Goal: Book appointment/travel/reservation

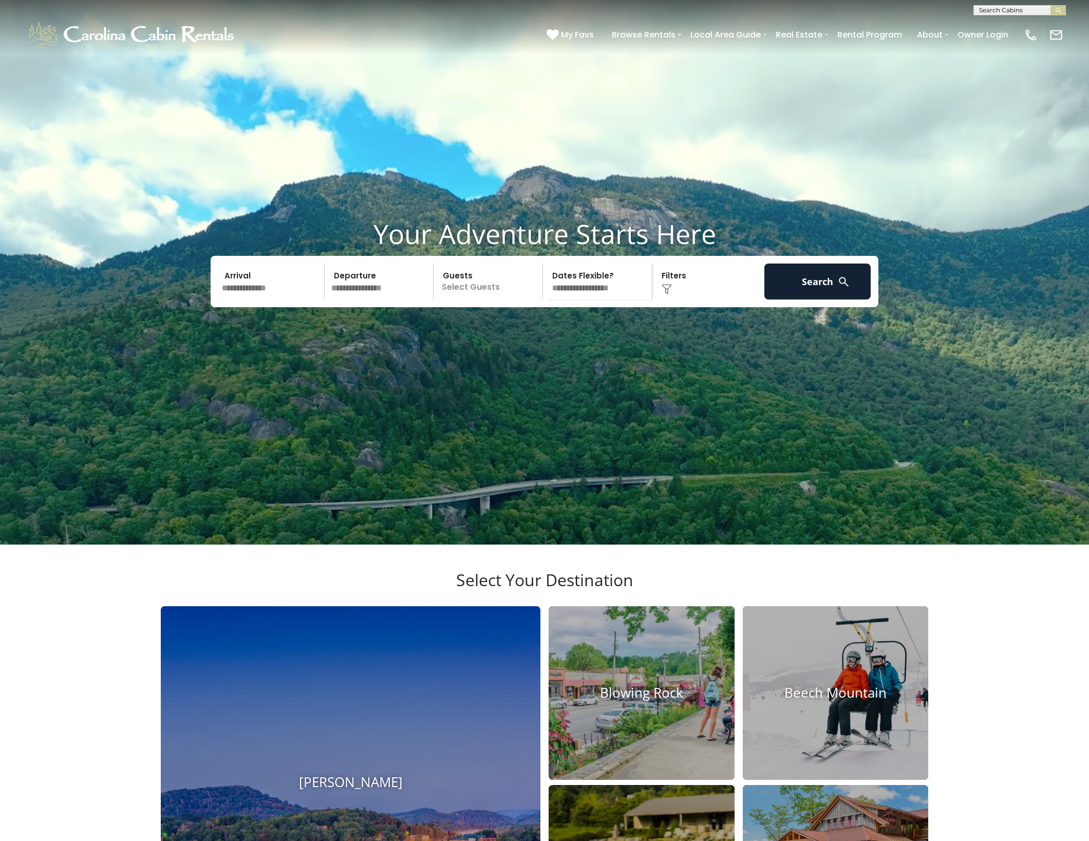
click at [989, 11] on input "text" at bounding box center [1019, 12] width 90 height 10
type input "*********"
click at [980, 41] on li "Mountains ide Lodge" at bounding box center [1019, 35] width 91 height 9
click at [1057, 8] on img "submit" at bounding box center [1059, 11] width 8 height 8
